Goal: Task Accomplishment & Management: Complete application form

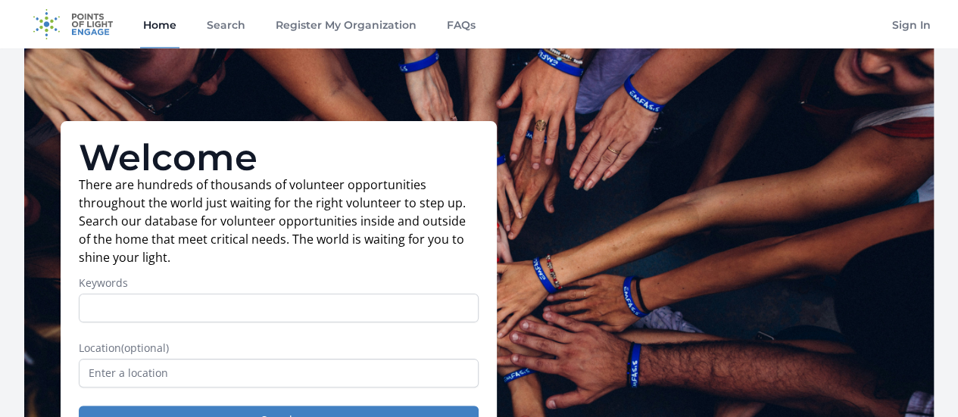
scroll to position [127, 0]
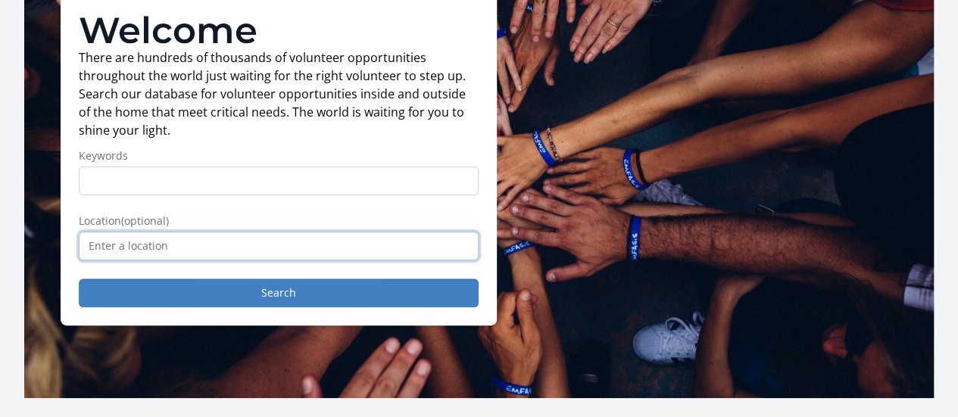
click at [209, 260] on input "text" at bounding box center [279, 246] width 400 height 29
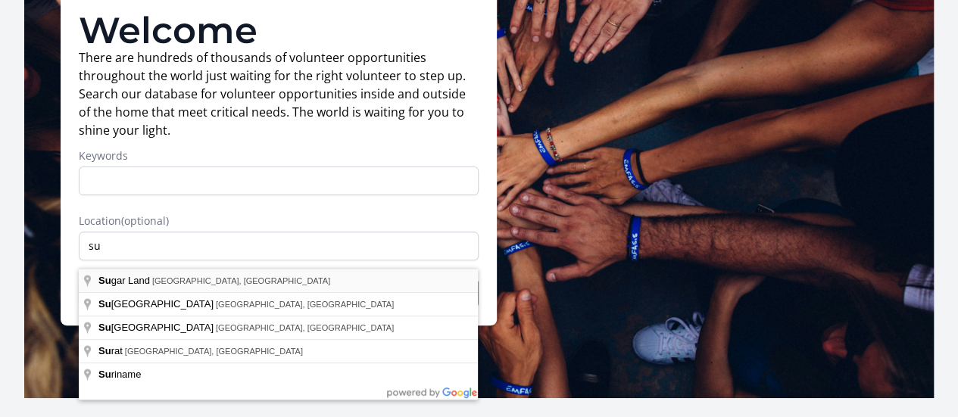
type input "[GEOGRAPHIC_DATA], [GEOGRAPHIC_DATA], [GEOGRAPHIC_DATA]"
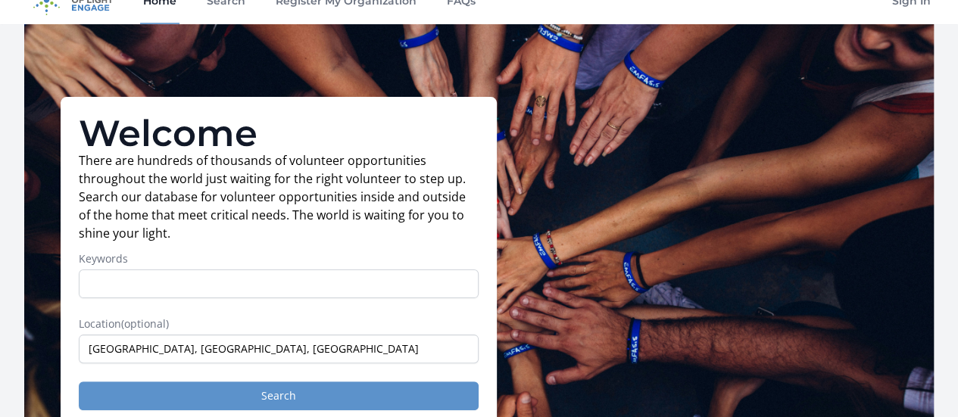
scroll to position [247, 0]
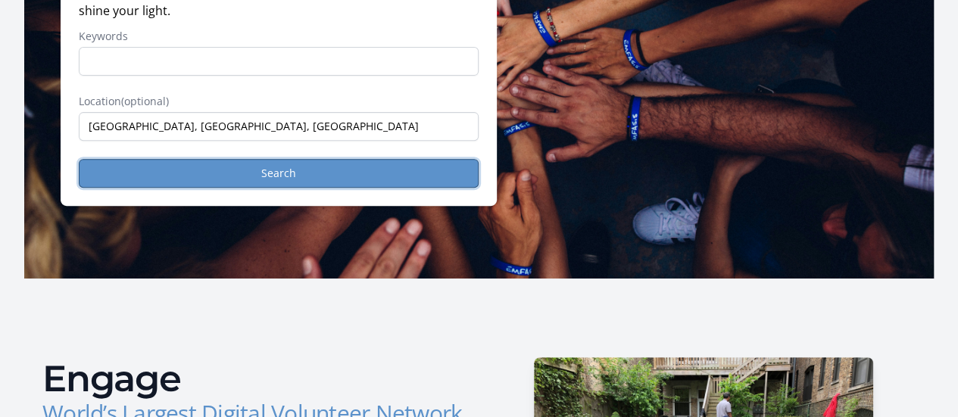
click at [245, 182] on button "Search" at bounding box center [279, 173] width 400 height 29
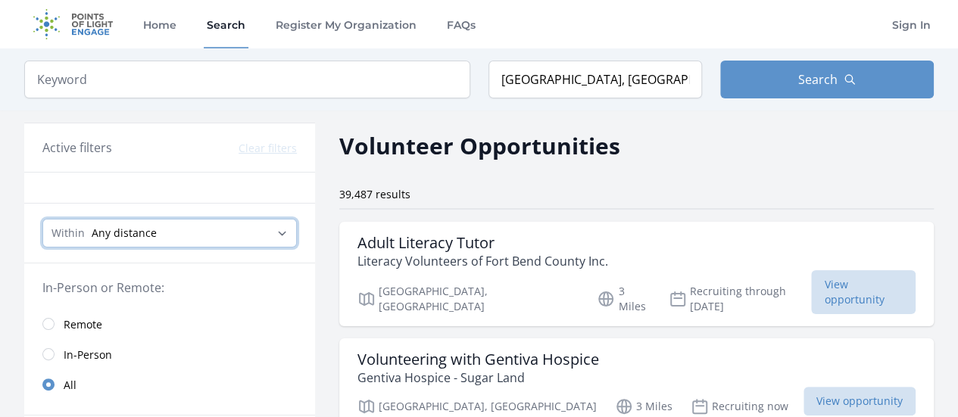
click at [263, 236] on select "Any distance , 5 Miles , 20 Miles , 50 Miles , 100 Miles" at bounding box center [169, 233] width 254 height 29
select select "8046"
click at [42, 219] on select "Any distance , 5 Miles , 20 Miles , 50 Miles , 100 Miles" at bounding box center [169, 233] width 254 height 29
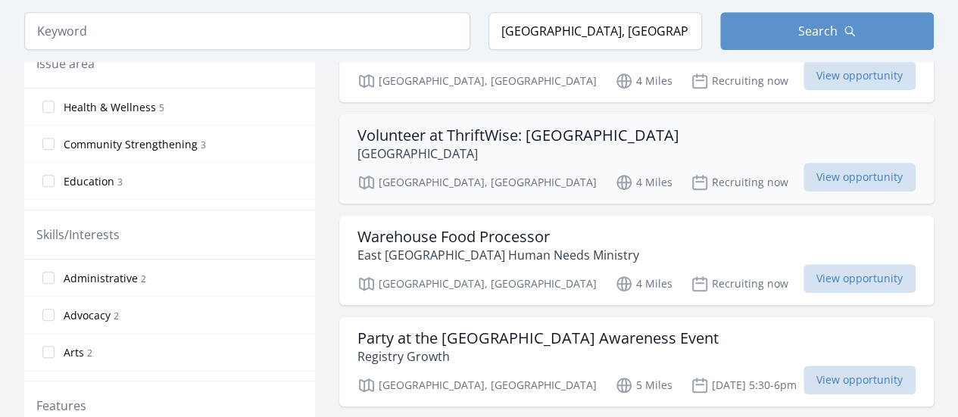
scroll to position [534, 0]
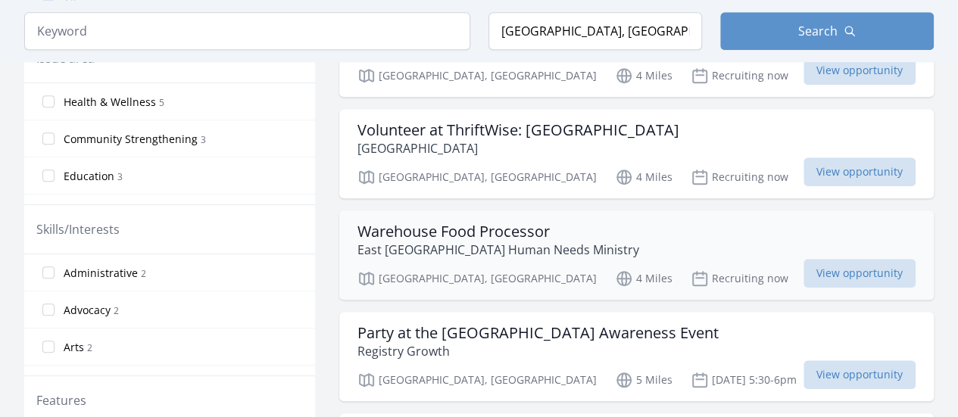
click at [638, 234] on div "Warehouse Food Processor East [GEOGRAPHIC_DATA] Human Needs Ministry" at bounding box center [636, 241] width 558 height 36
click at [48, 269] on input "Administrative 2" at bounding box center [48, 273] width 12 height 12
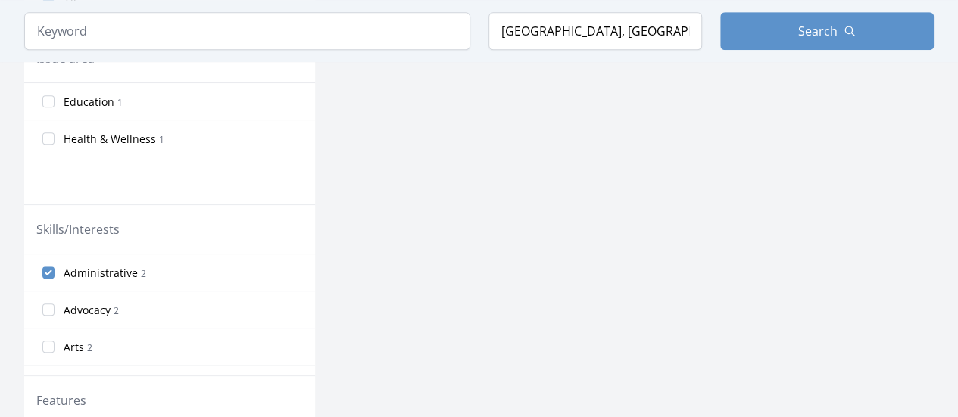
scroll to position [504, 0]
click at [48, 270] on input "Administrative 2" at bounding box center [48, 272] width 12 height 12
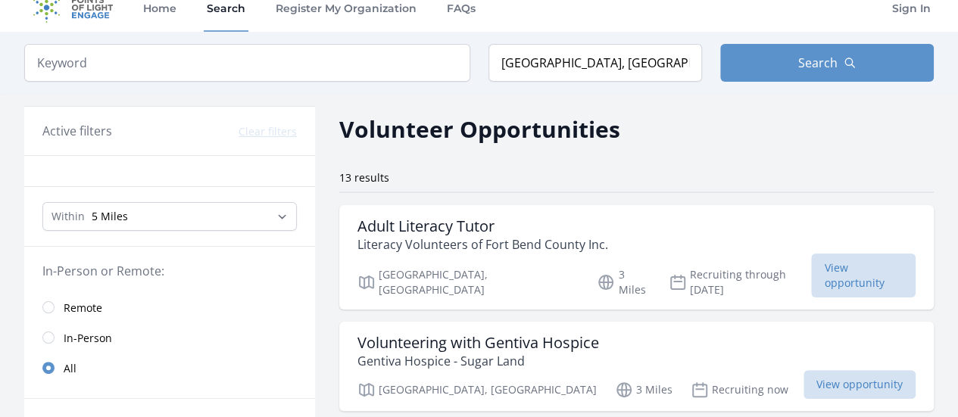
scroll to position [0, 0]
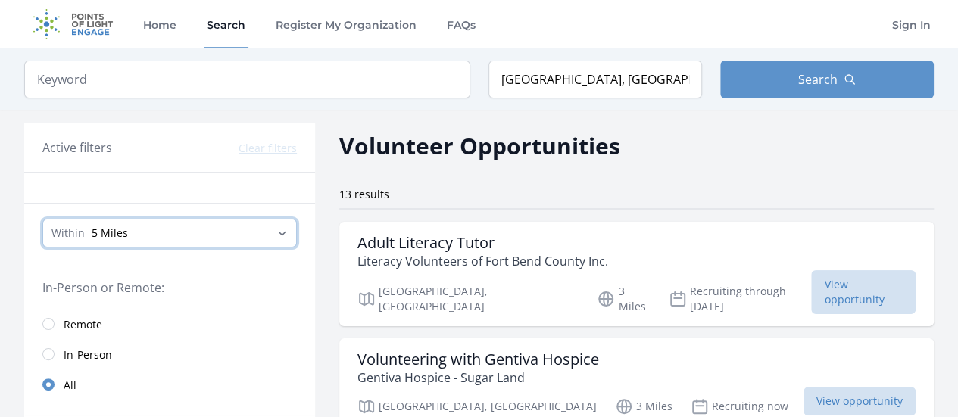
click at [290, 232] on select "Any distance , 5 Miles , 20 Miles , 50 Miles , 100 Miles" at bounding box center [169, 233] width 254 height 29
select select "32186"
click at [42, 219] on select "Any distance , 5 Miles , 20 Miles , 50 Miles , 100 Miles" at bounding box center [169, 233] width 254 height 29
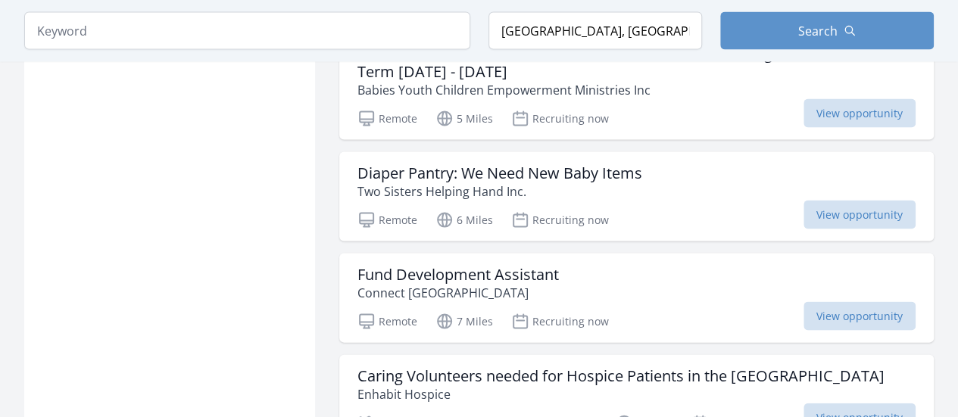
scroll to position [1463, 0]
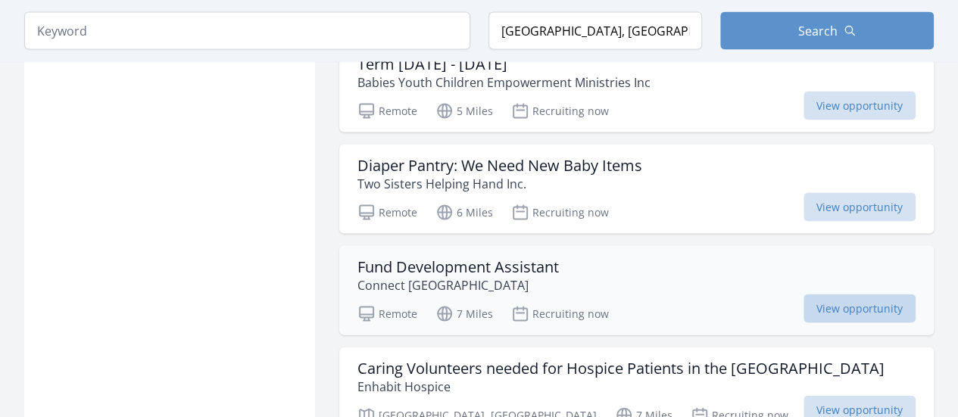
click at [849, 295] on span "View opportunity" at bounding box center [859, 309] width 112 height 29
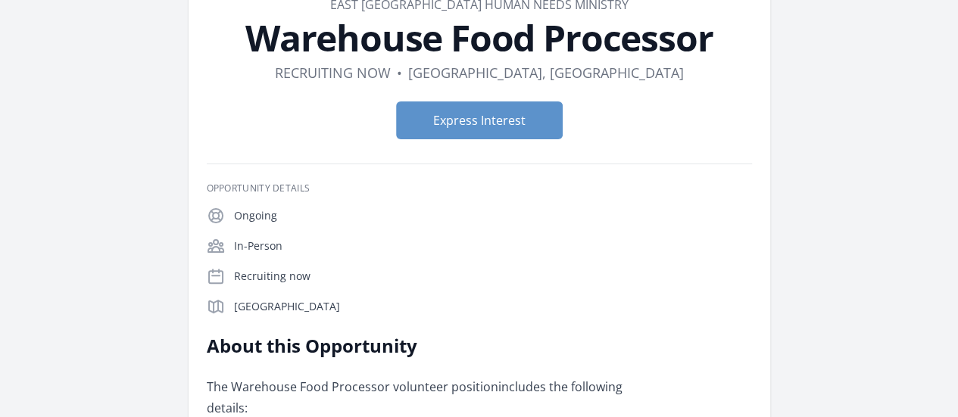
scroll to position [94, 0]
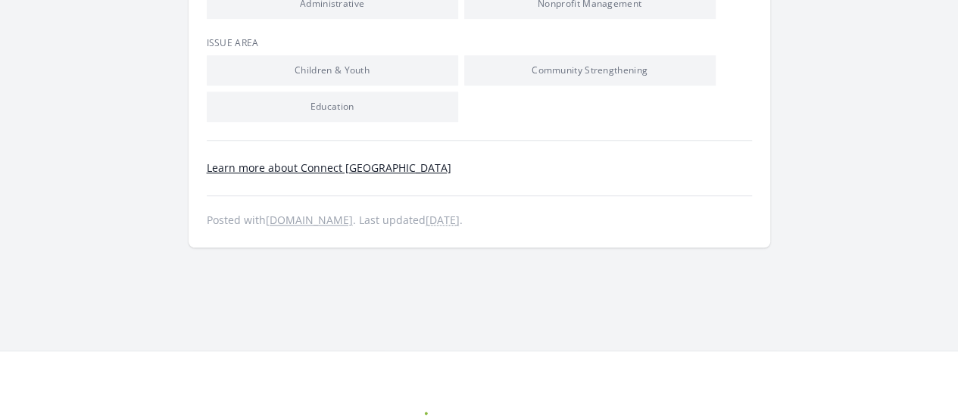
scroll to position [97, 0]
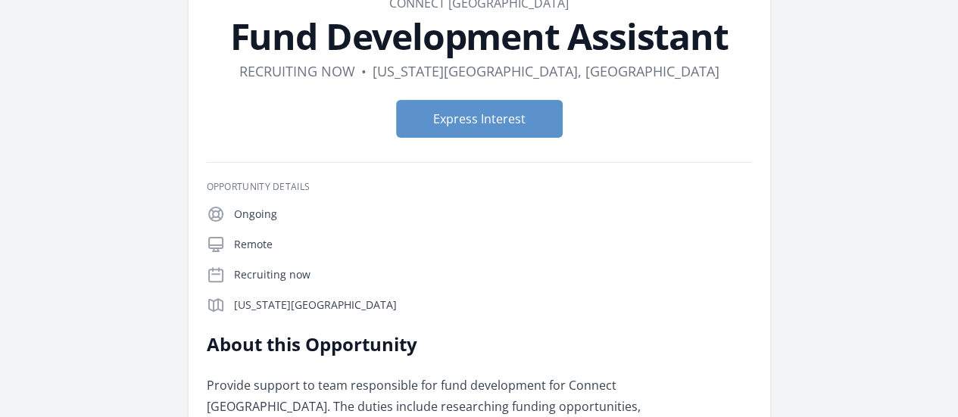
click at [454, 140] on div "Express Interest" at bounding box center [479, 119] width 545 height 62
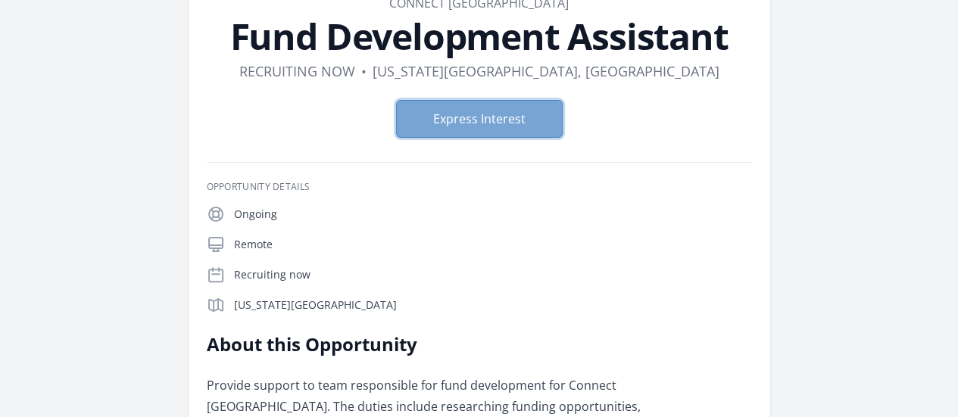
click at [462, 122] on button "Express Interest" at bounding box center [479, 119] width 167 height 38
